Goal: Information Seeking & Learning: Understand process/instructions

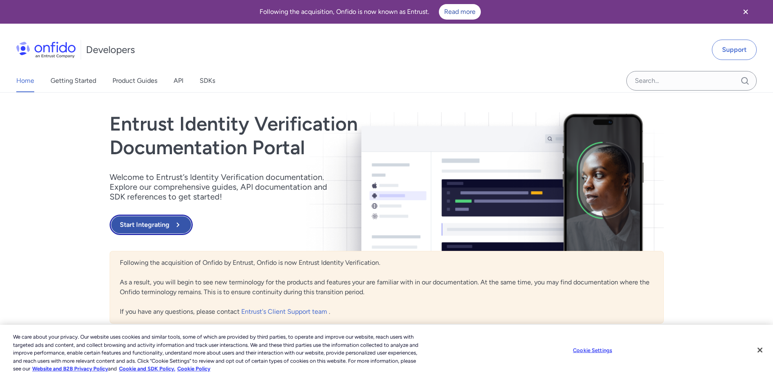
click at [137, 229] on button "Start Integrating" at bounding box center [151, 224] width 83 height 20
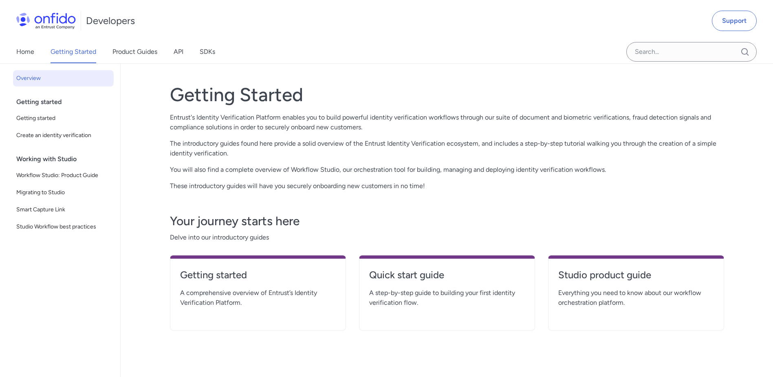
scroll to position [82, 0]
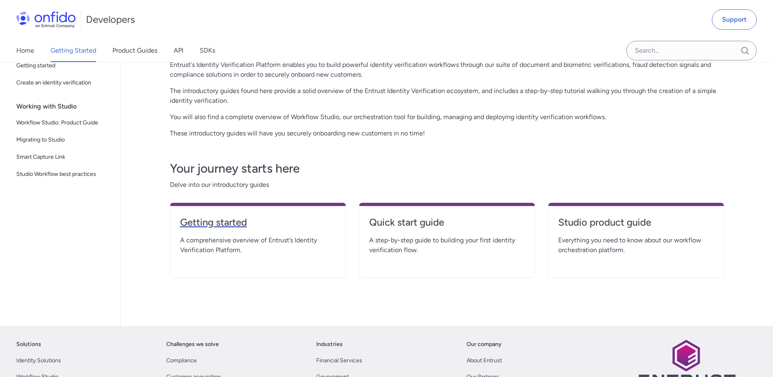
click at [234, 228] on h4 "Getting started" at bounding box center [258, 222] width 156 height 13
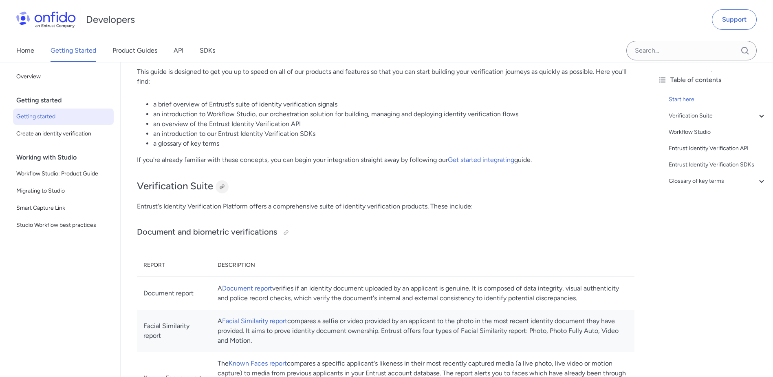
scroll to position [163, 0]
